Goal: Transaction & Acquisition: Purchase product/service

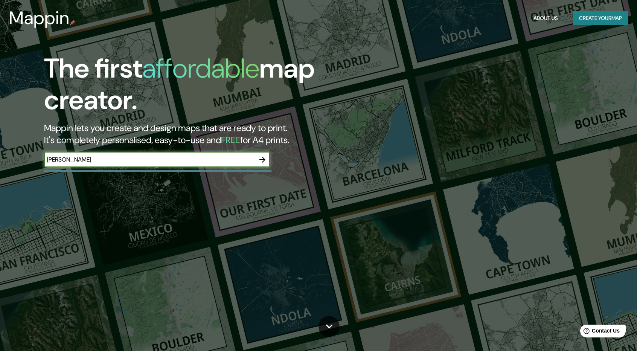
type input "santiago queretaro"
click at [263, 162] on icon "button" at bounding box center [262, 159] width 9 height 9
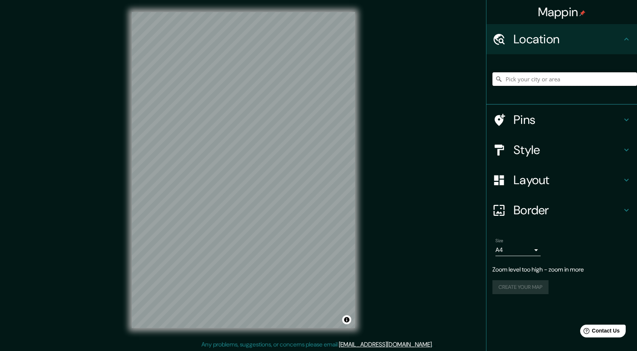
click at [565, 79] on input "Pick your city or area" at bounding box center [564, 79] width 144 height 14
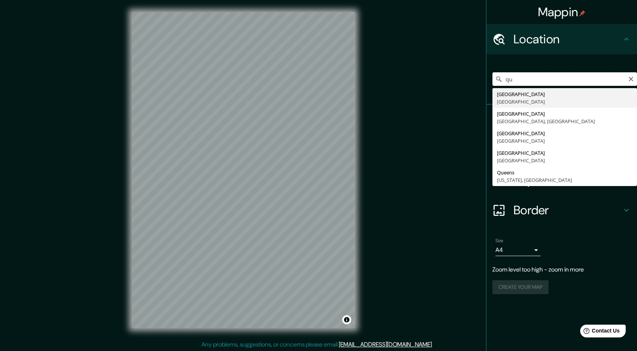
type input "q"
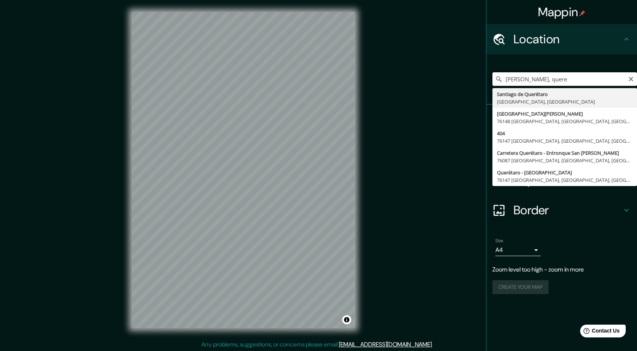
type input "[PERSON_NAME] de Querétaro, [GEOGRAPHIC_DATA], [GEOGRAPHIC_DATA]"
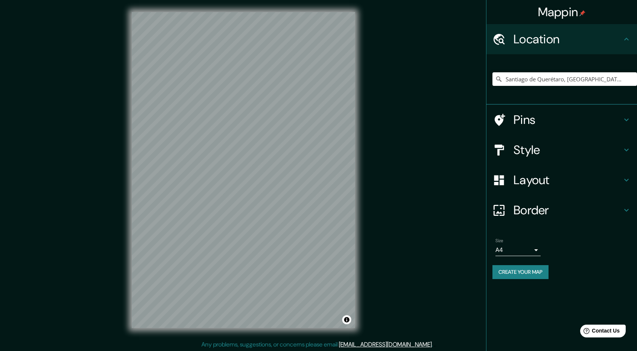
click at [566, 184] on h4 "Layout" at bounding box center [567, 179] width 108 height 15
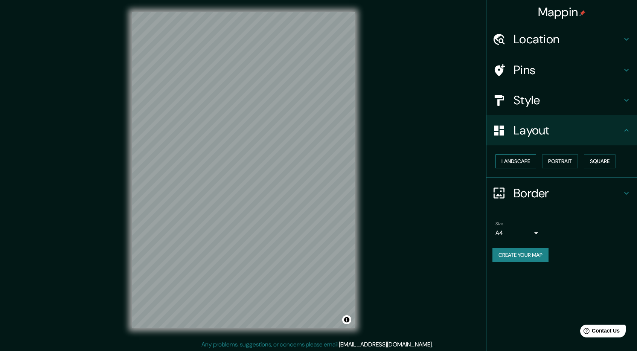
click at [520, 161] on button "Landscape" at bounding box center [515, 161] width 41 height 14
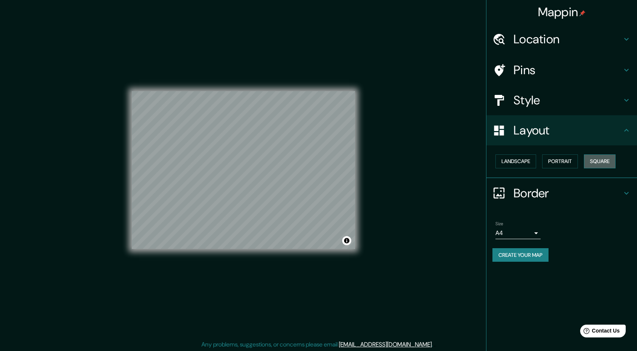
click at [594, 160] on button "Square" at bounding box center [600, 161] width 32 height 14
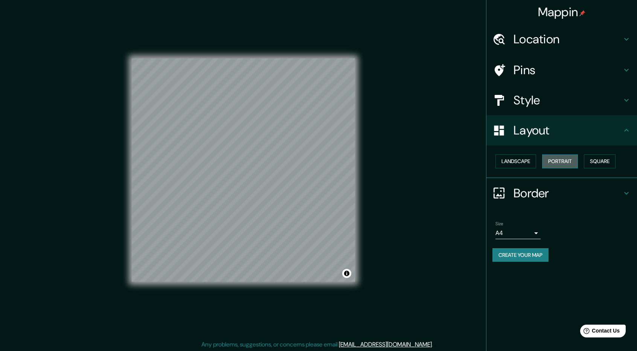
click at [562, 161] on button "Portrait" at bounding box center [560, 161] width 36 height 14
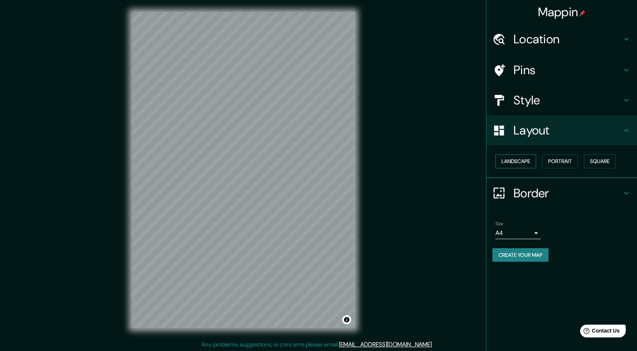
click at [532, 161] on button "Landscape" at bounding box center [515, 161] width 41 height 14
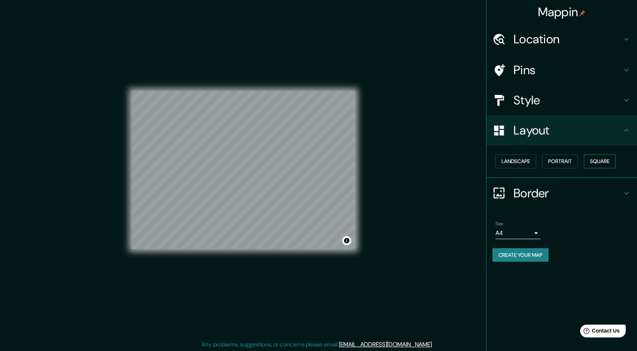
click at [604, 160] on button "Square" at bounding box center [600, 161] width 32 height 14
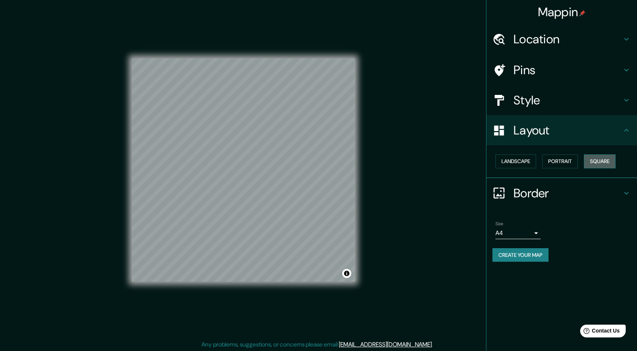
click at [590, 160] on button "Square" at bounding box center [600, 161] width 32 height 14
click at [564, 166] on button "Portrait" at bounding box center [560, 161] width 36 height 14
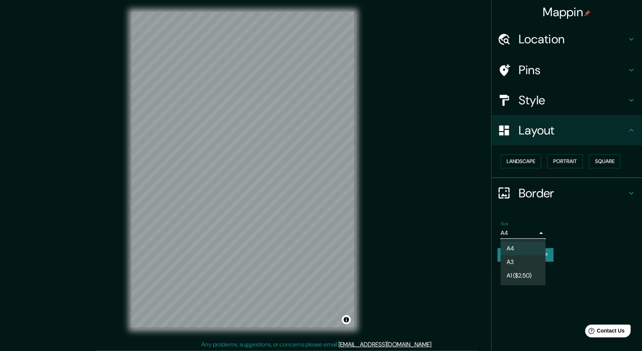
click at [532, 228] on body "Mappin Location Santiago de Querétaro, Querétaro, Mexico Pins Style Layout Land…" at bounding box center [321, 175] width 642 height 351
click at [569, 222] on div at bounding box center [321, 175] width 642 height 351
click at [537, 231] on body "Mappin Location Santiago de Querétaro, Querétaro, Mexico Pins Style Layout Land…" at bounding box center [321, 175] width 642 height 351
click at [527, 274] on li "A1 ($2.50)" at bounding box center [523, 276] width 45 height 14
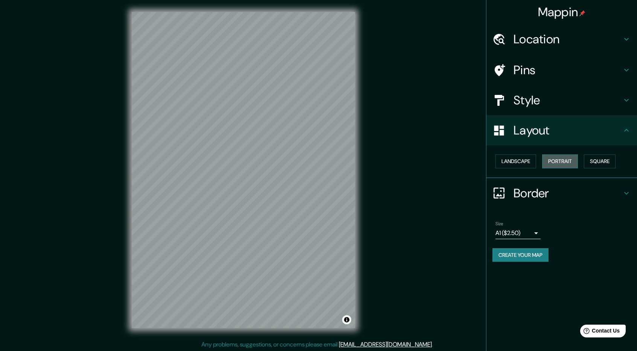
click at [553, 161] on button "Portrait" at bounding box center [560, 161] width 36 height 14
click at [591, 163] on button "Square" at bounding box center [600, 161] width 32 height 14
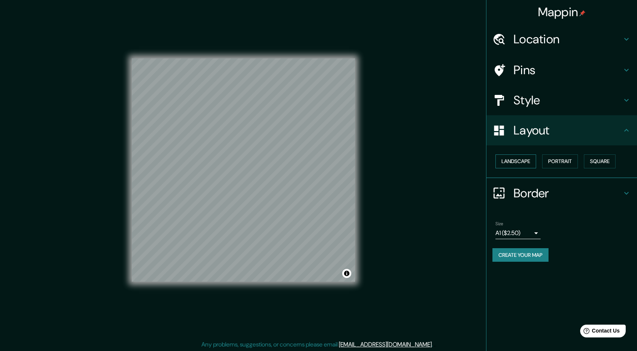
click at [507, 160] on button "Landscape" at bounding box center [515, 161] width 41 height 14
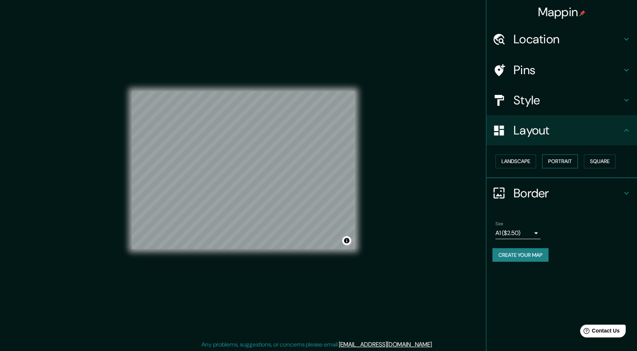
click at [555, 160] on button "Portrait" at bounding box center [560, 161] width 36 height 14
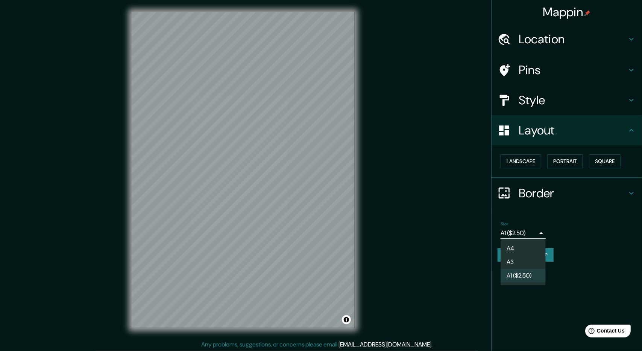
click at [530, 234] on body "Mappin Location Santiago de Querétaro, Querétaro, Mexico Pins Style Layout Land…" at bounding box center [321, 175] width 642 height 351
click at [526, 246] on li "A4" at bounding box center [523, 249] width 45 height 14
type input "single"
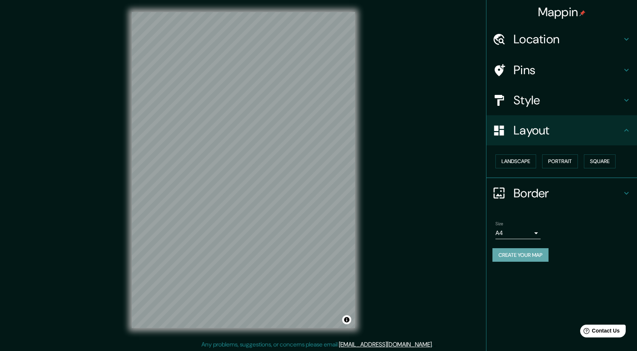
click at [532, 254] on button "Create your map" at bounding box center [520, 255] width 56 height 14
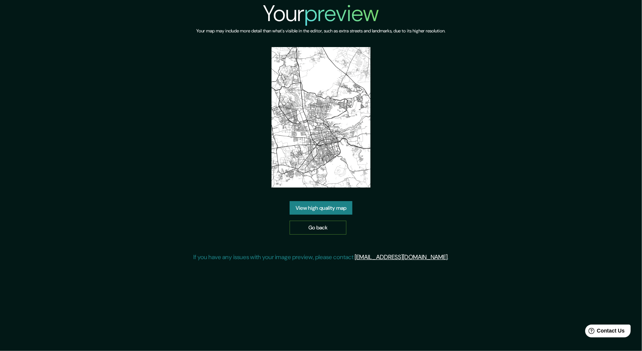
click at [328, 225] on link "Go back" at bounding box center [318, 227] width 57 height 14
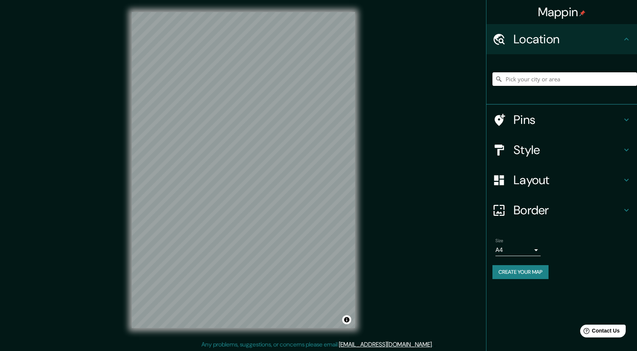
click at [549, 84] on input "Pick your city or area" at bounding box center [564, 79] width 144 height 14
type input "z"
click at [538, 77] on input "[PERSON_NAME] de Querétaro, [GEOGRAPHIC_DATA], [GEOGRAPHIC_DATA]" at bounding box center [564, 79] width 144 height 14
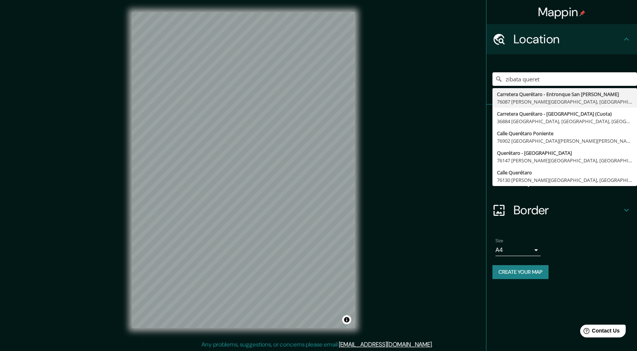
type input "zibata queret"
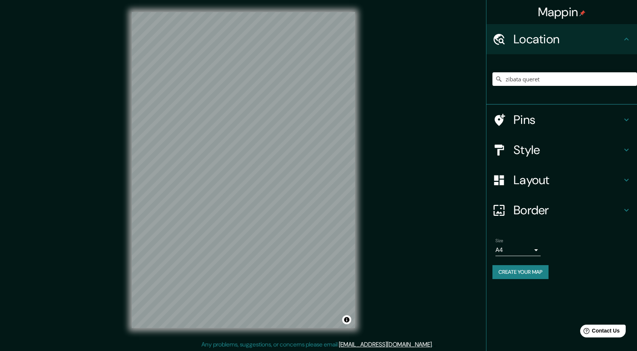
click at [546, 179] on h4 "Layout" at bounding box center [567, 179] width 108 height 15
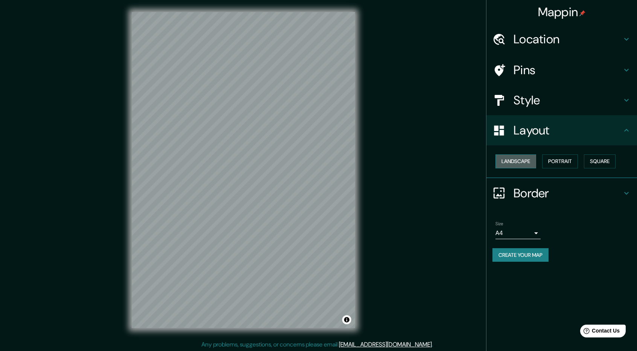
click at [528, 160] on button "Landscape" at bounding box center [515, 161] width 41 height 14
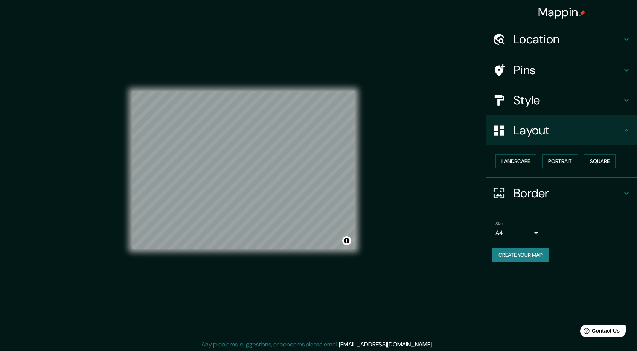
drag, startPoint x: 537, startPoint y: 251, endPoint x: 622, endPoint y: 217, distance: 91.0
click at [622, 217] on li "Size A4 single Create your map" at bounding box center [561, 243] width 151 height 56
click at [530, 252] on button "Create your map" at bounding box center [520, 255] width 56 height 14
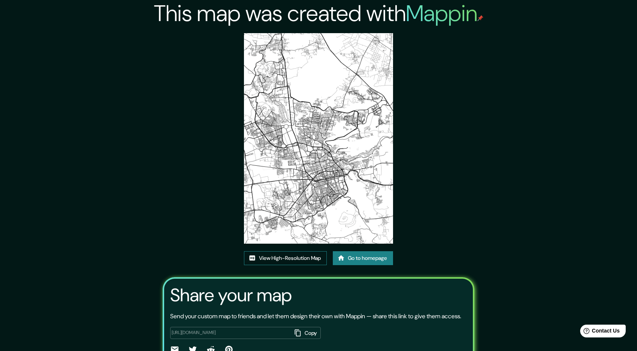
click at [311, 257] on link "View High-Resolution Map" at bounding box center [285, 258] width 83 height 14
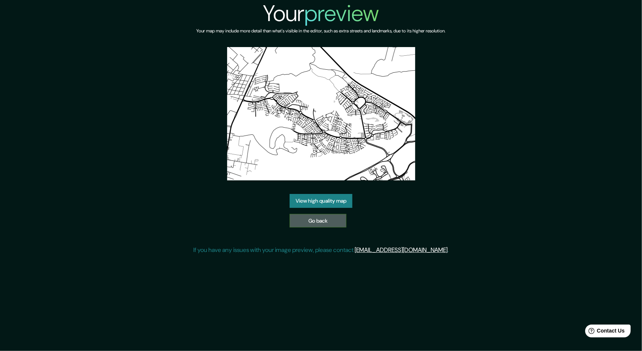
click at [334, 221] on link "Go back" at bounding box center [318, 221] width 57 height 14
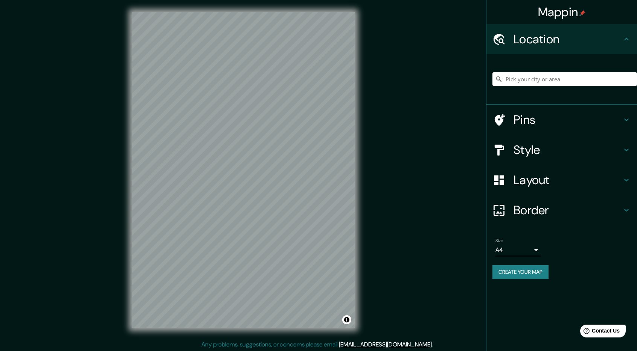
click at [534, 80] on input "Pick your city or area" at bounding box center [564, 79] width 144 height 14
paste input "Av. Constituyentes s/n, Centro Histórico, [GEOGRAPHIC_DATA][PERSON_NAME], Qro."
type input "[PERSON_NAME] de Querétaro, [GEOGRAPHIC_DATA], [GEOGRAPHIC_DATA]"
click at [544, 181] on h4 "Layout" at bounding box center [567, 179] width 108 height 15
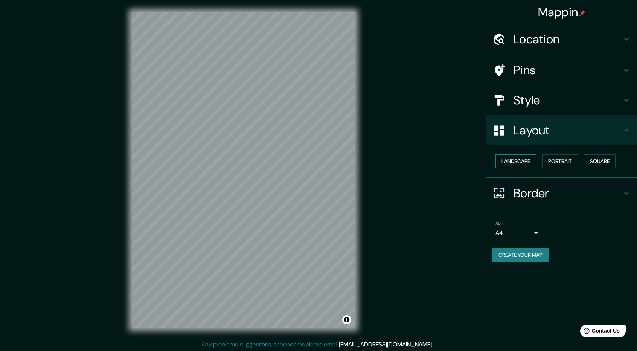
click at [528, 164] on button "Landscape" at bounding box center [515, 161] width 41 height 14
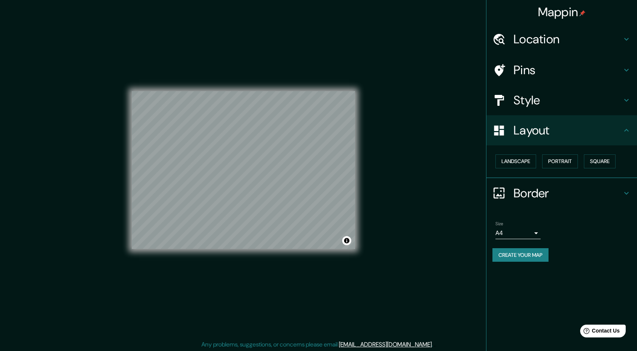
drag, startPoint x: 521, startPoint y: 255, endPoint x: 587, endPoint y: 215, distance: 76.3
click at [590, 214] on ul "Location [PERSON_NAME][GEOGRAPHIC_DATA], [GEOGRAPHIC_DATA], [GEOGRAPHIC_DATA] […" at bounding box center [561, 147] width 151 height 246
click at [529, 252] on button "Create your map" at bounding box center [520, 255] width 56 height 14
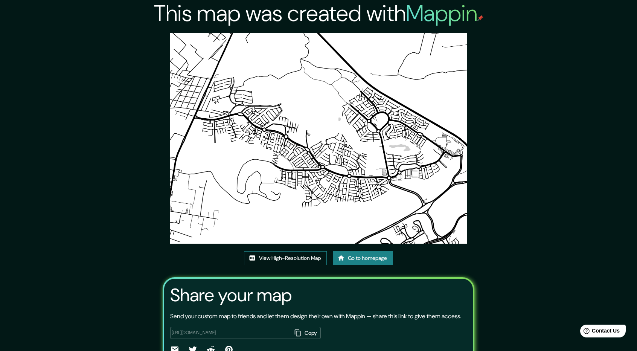
click at [288, 261] on link "View High-Resolution Map" at bounding box center [285, 258] width 83 height 14
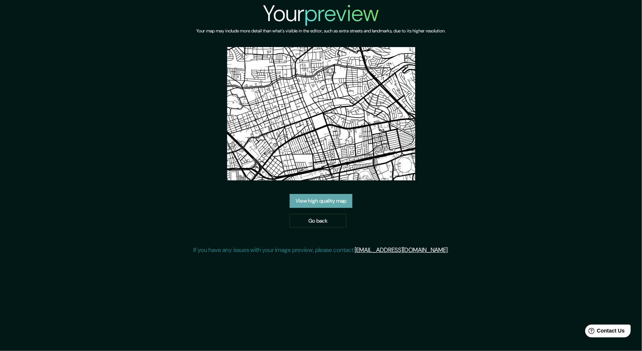
click at [331, 194] on link "View high quality map" at bounding box center [321, 201] width 63 height 14
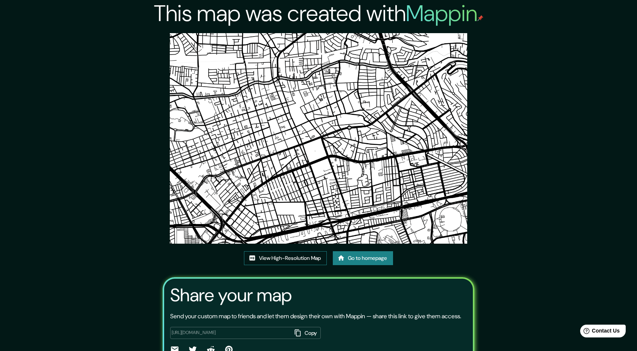
click at [305, 258] on link "View High-Resolution Map" at bounding box center [285, 258] width 83 height 14
